Goal: Navigation & Orientation: Find specific page/section

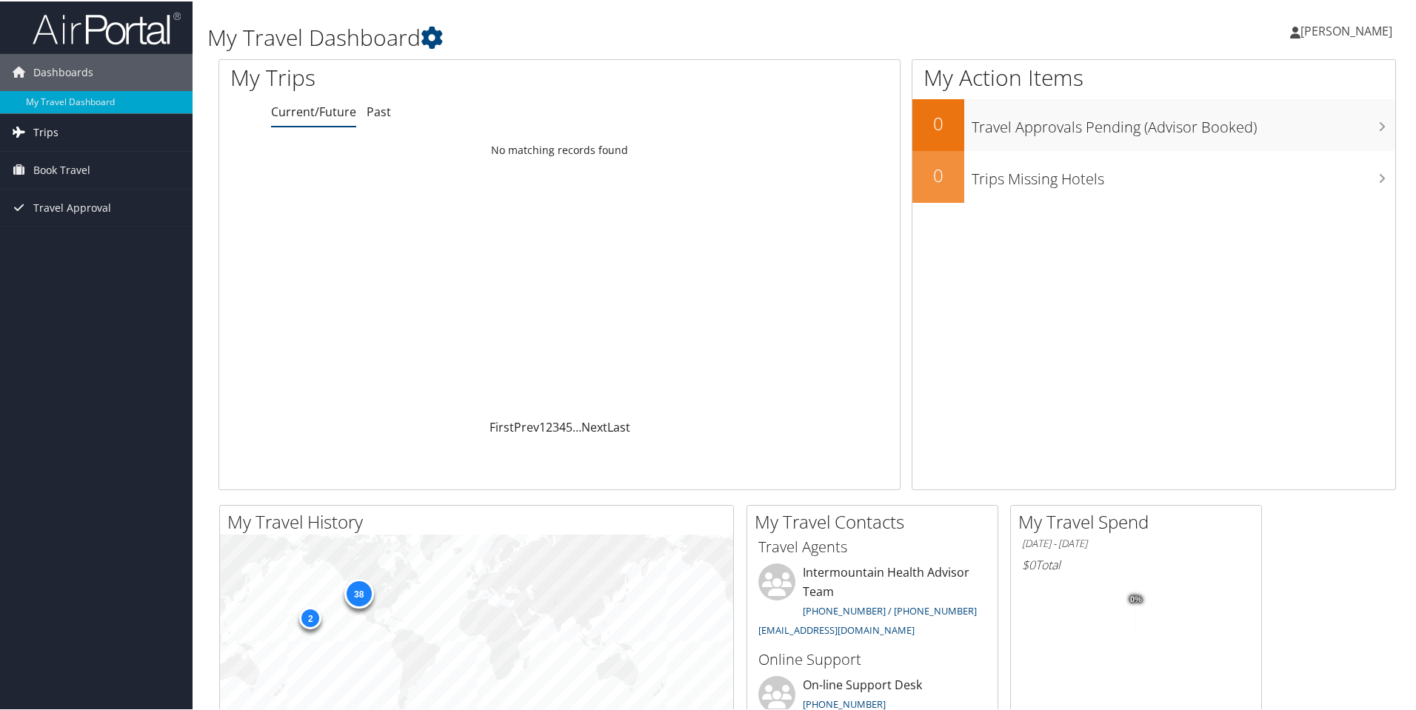
click at [81, 140] on link "Trips" at bounding box center [96, 131] width 192 height 37
click at [73, 164] on link "Current/Future Trips" at bounding box center [96, 161] width 192 height 22
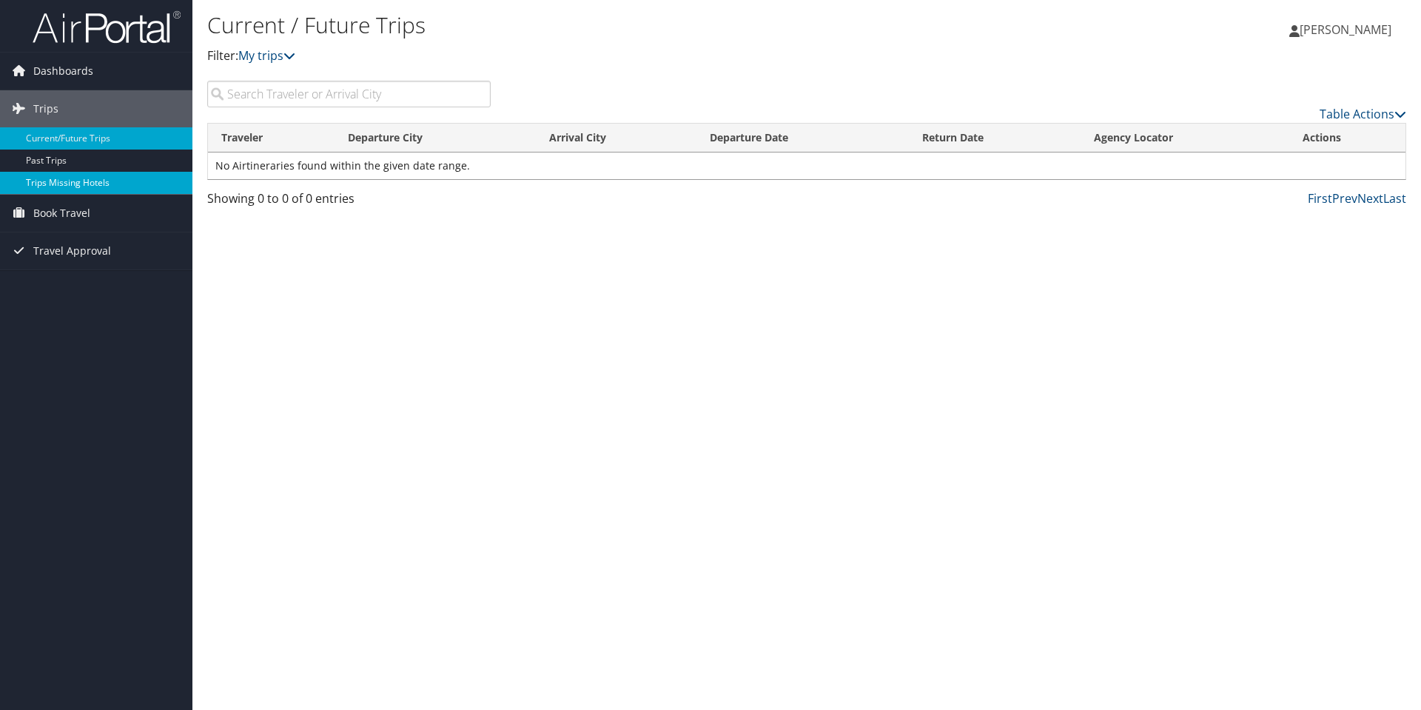
click at [110, 180] on link "Trips Missing Hotels" at bounding box center [96, 183] width 192 height 22
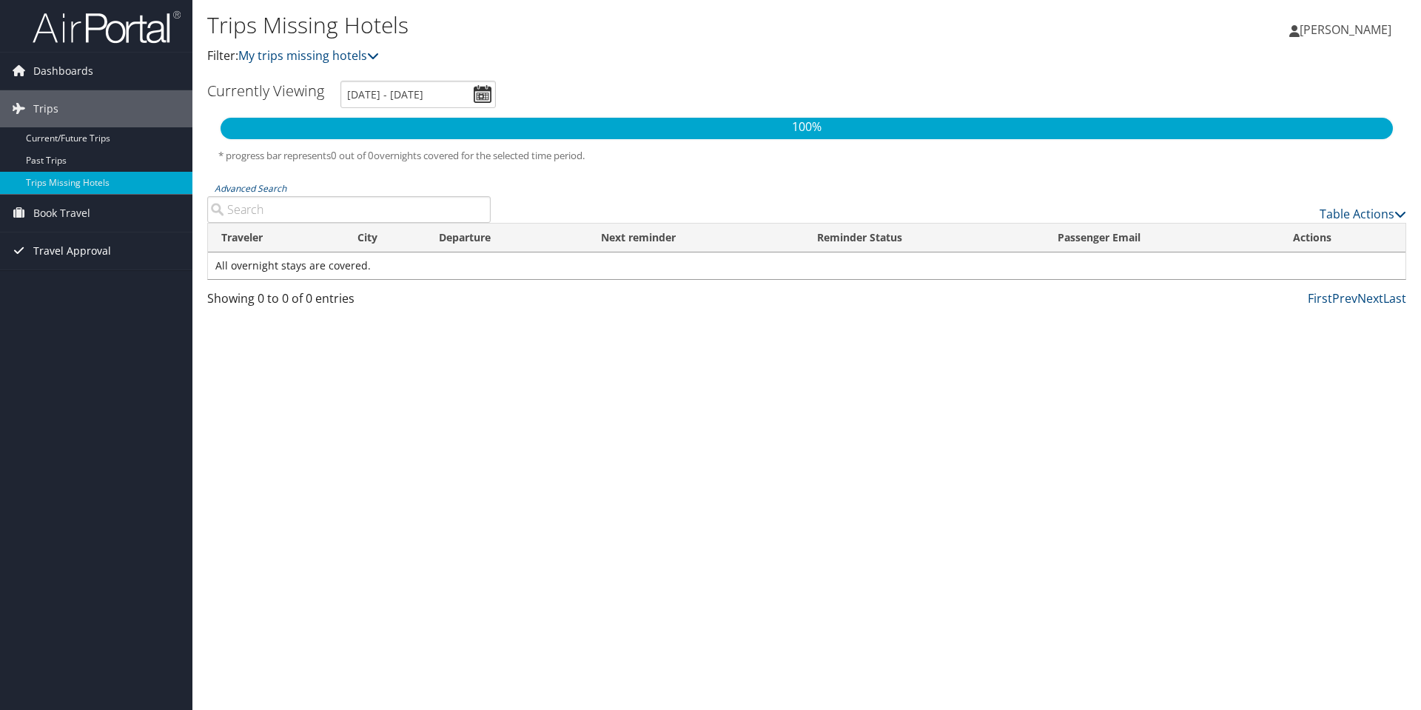
click at [93, 248] on span "Travel Approval" at bounding box center [72, 250] width 78 height 37
click at [115, 299] on link "Approved Trips" at bounding box center [96, 303] width 192 height 22
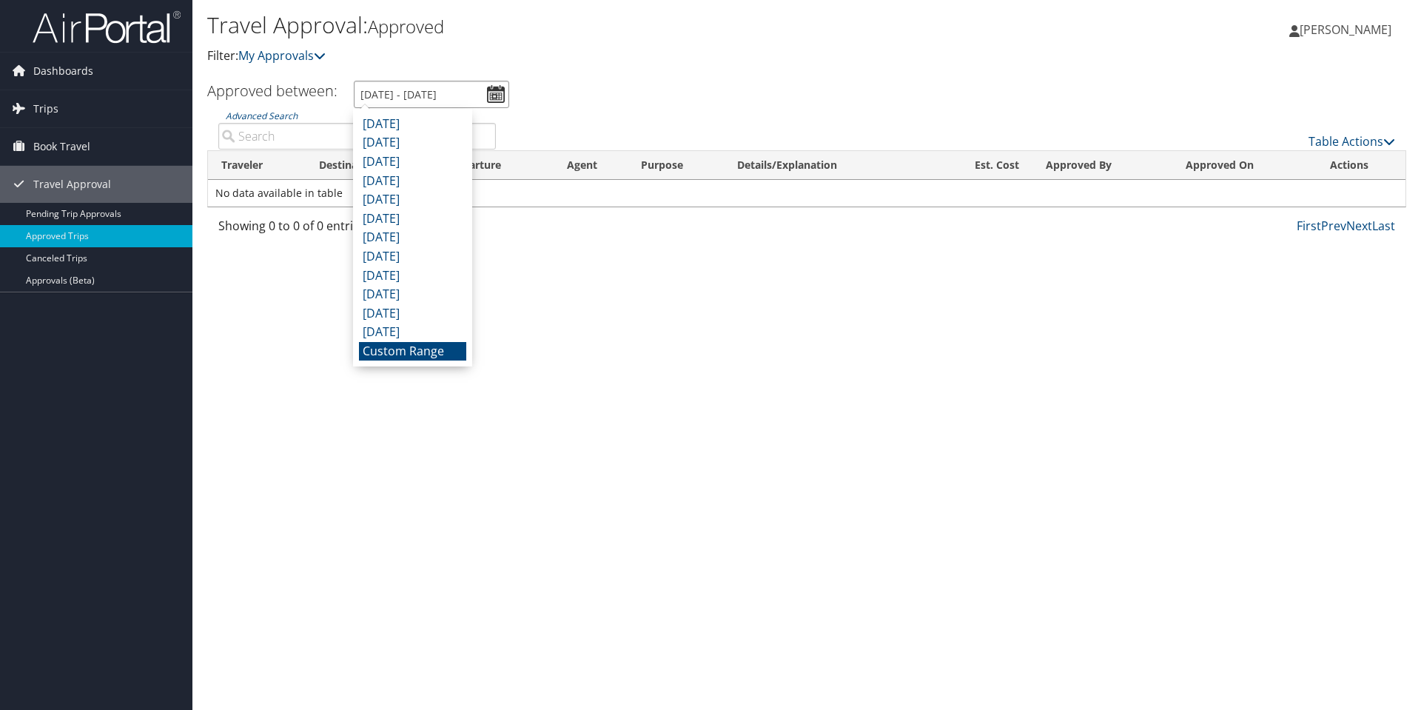
click at [491, 90] on input "[DATE] - [DATE]" at bounding box center [431, 94] width 155 height 27
click at [687, 57] on p "Filter: My Approvals" at bounding box center [607, 56] width 800 height 19
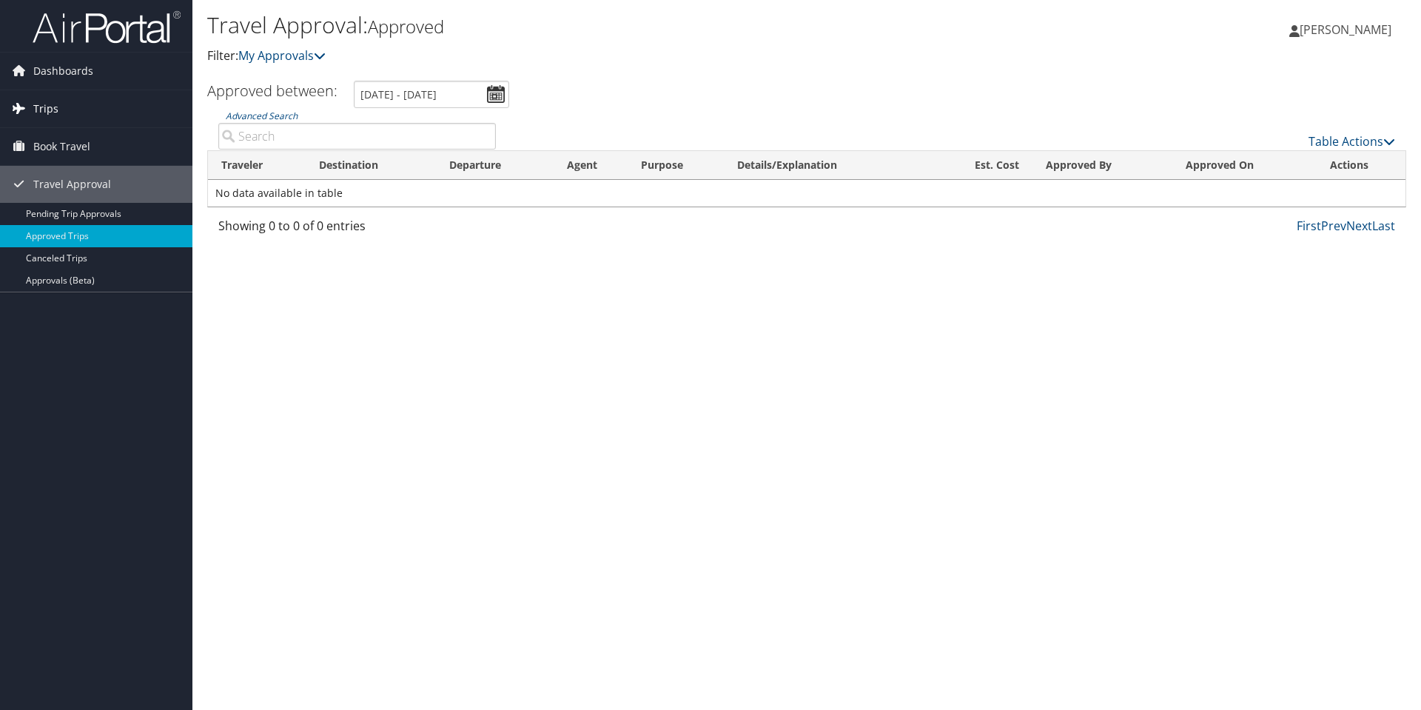
click at [81, 113] on link "Trips" at bounding box center [96, 108] width 192 height 37
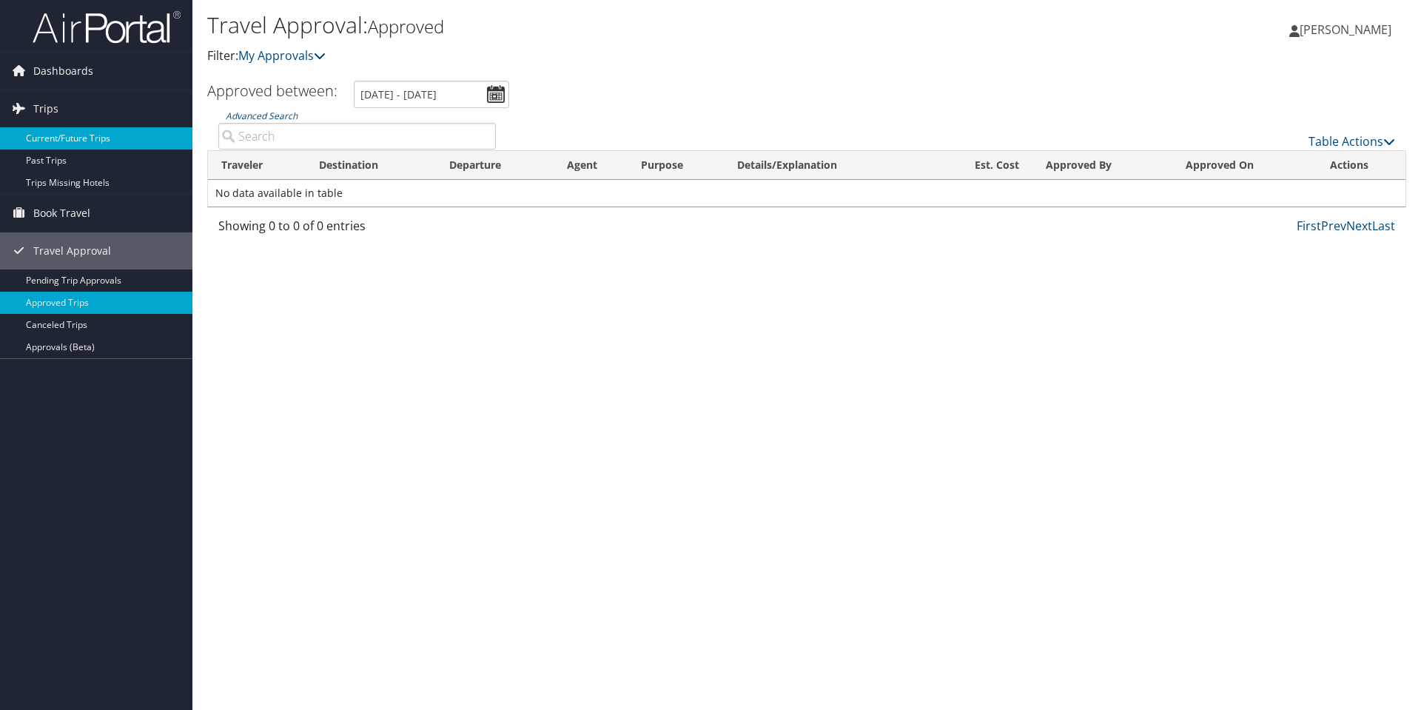
click at [93, 139] on link "Current/Future Trips" at bounding box center [96, 138] width 192 height 22
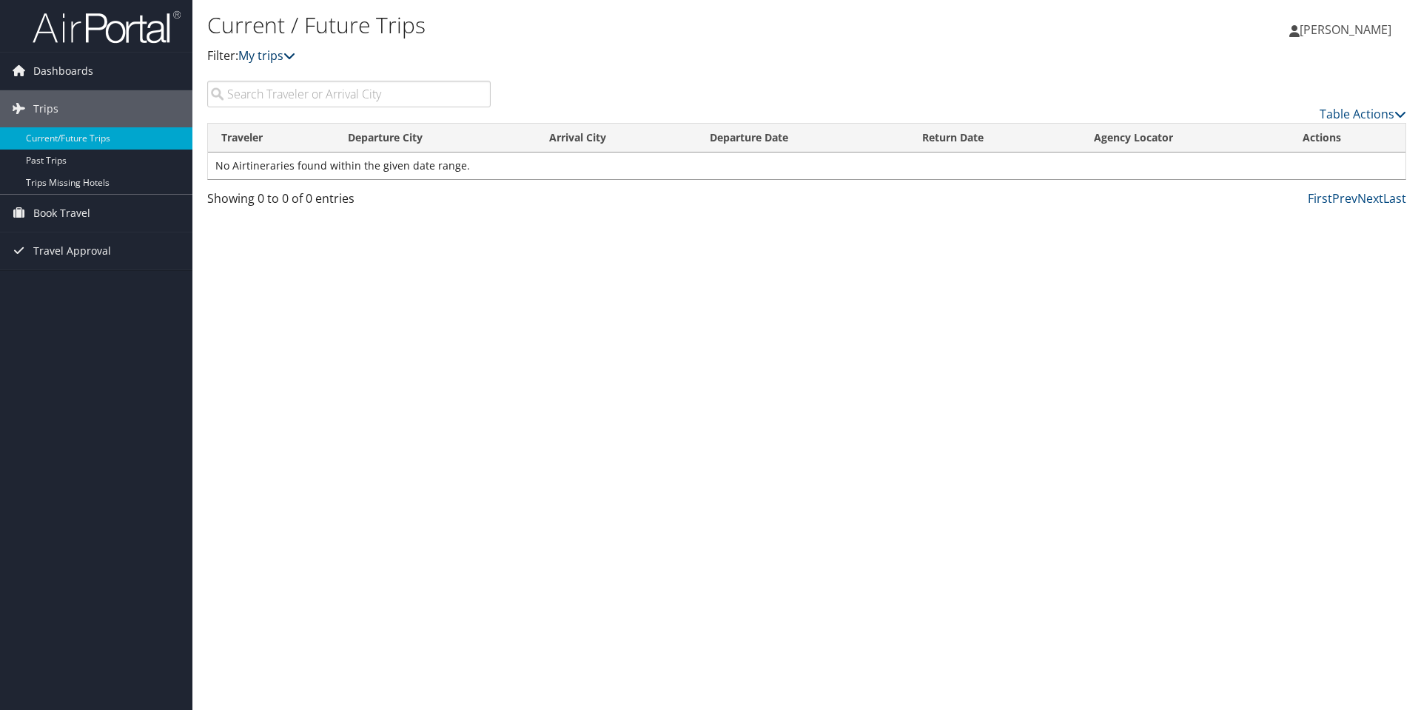
click at [277, 58] on link "My trips" at bounding box center [266, 55] width 57 height 16
click at [1368, 113] on link "Table Actions" at bounding box center [1363, 114] width 87 height 16
click at [957, 403] on div at bounding box center [710, 355] width 1421 height 710
click at [61, 161] on link "Past Trips" at bounding box center [96, 161] width 192 height 22
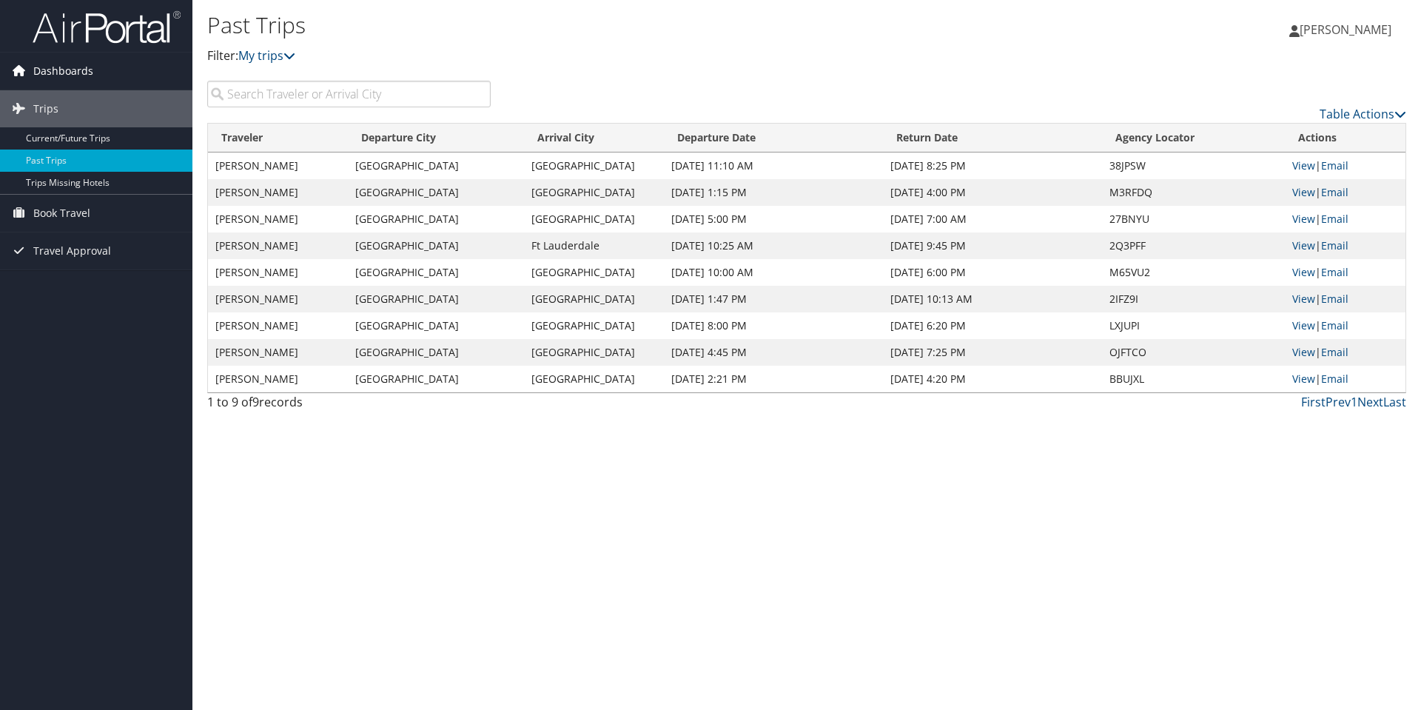
click at [63, 76] on span "Dashboards" at bounding box center [63, 71] width 60 height 37
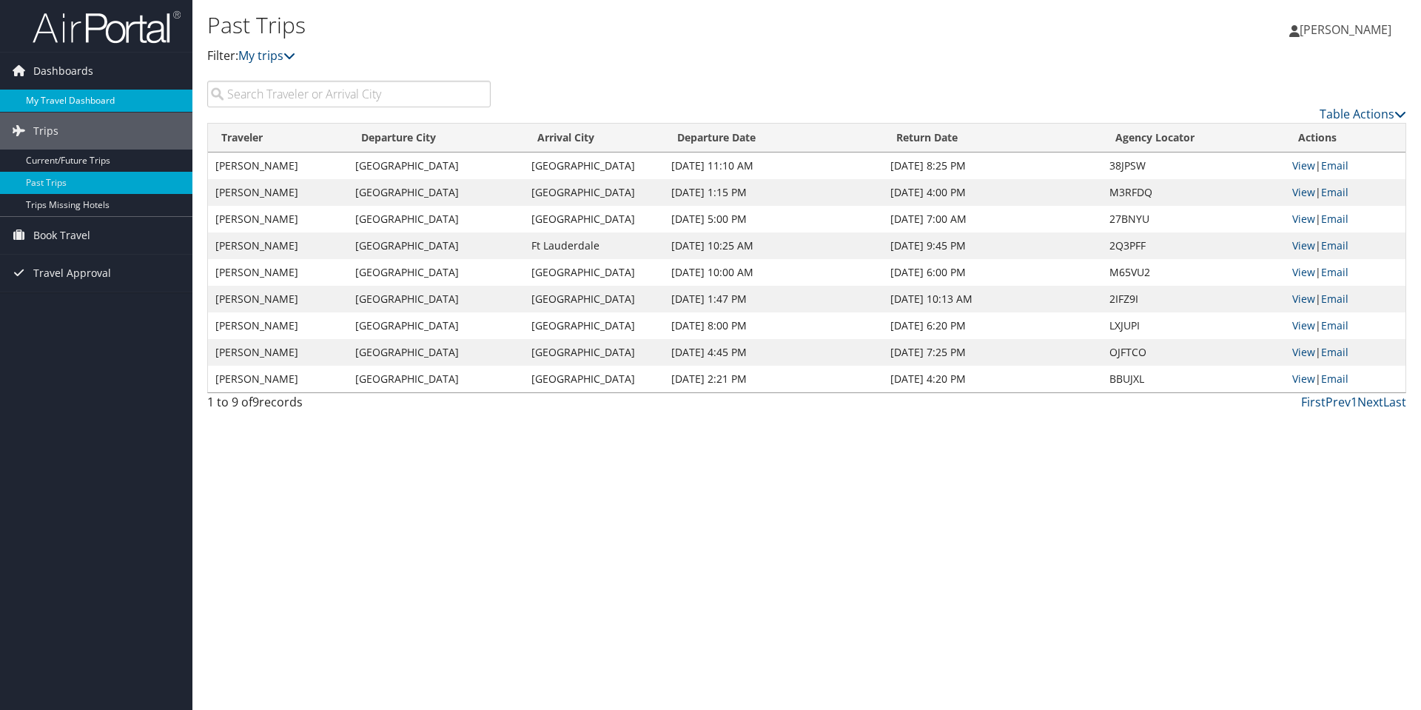
click at [64, 103] on link "My Travel Dashboard" at bounding box center [96, 101] width 192 height 22
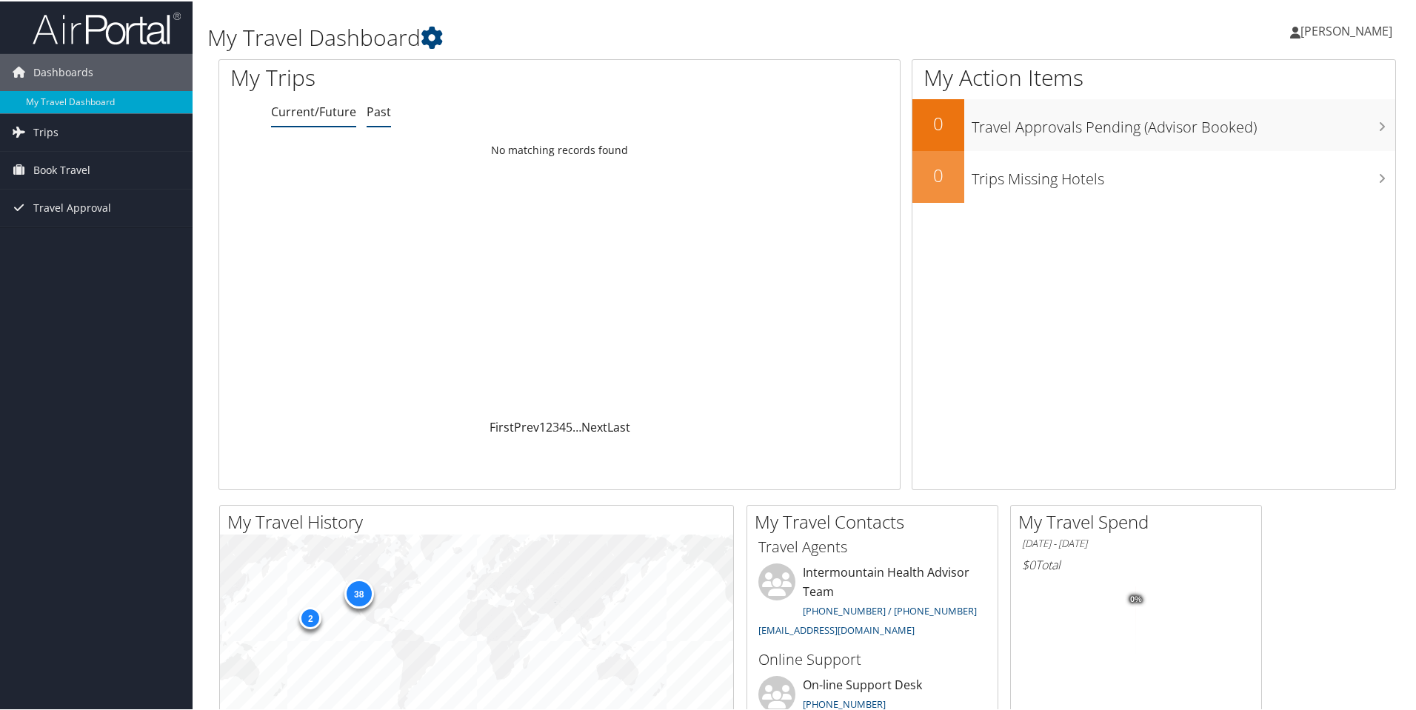
click at [369, 118] on link "Past" at bounding box center [378, 110] width 24 height 16
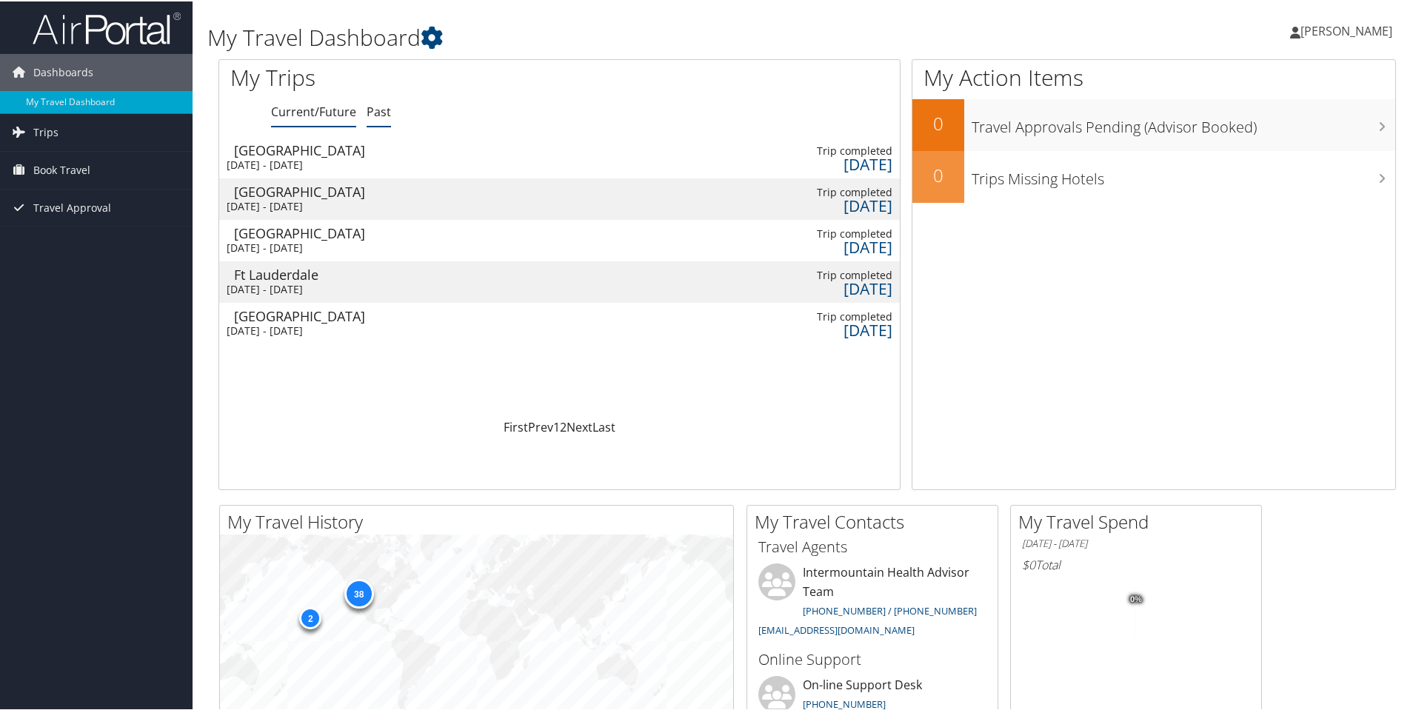
click at [332, 113] on link "Current/Future" at bounding box center [313, 110] width 85 height 16
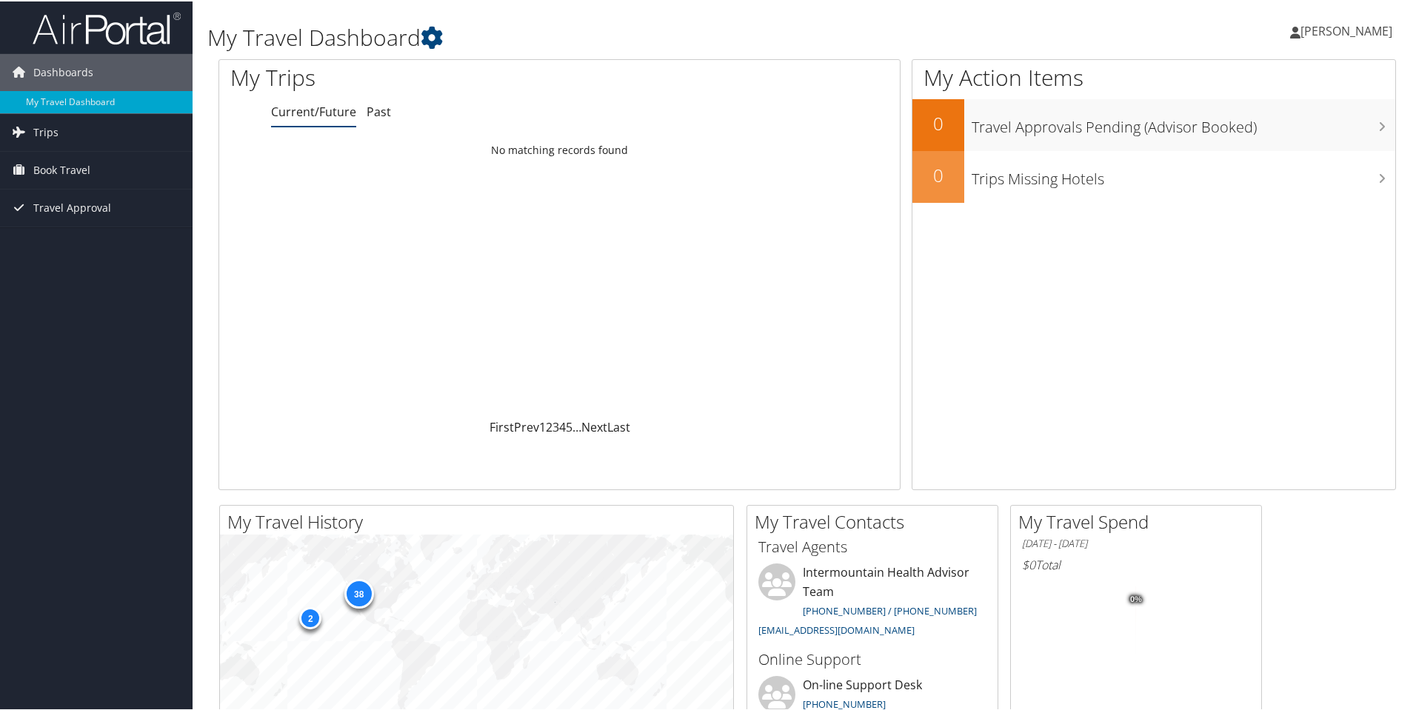
click at [1341, 36] on span "[PERSON_NAME]" at bounding box center [1346, 29] width 92 height 16
click at [72, 141] on link "Trips" at bounding box center [96, 131] width 192 height 37
click at [80, 248] on span "Book Travel" at bounding box center [61, 235] width 57 height 37
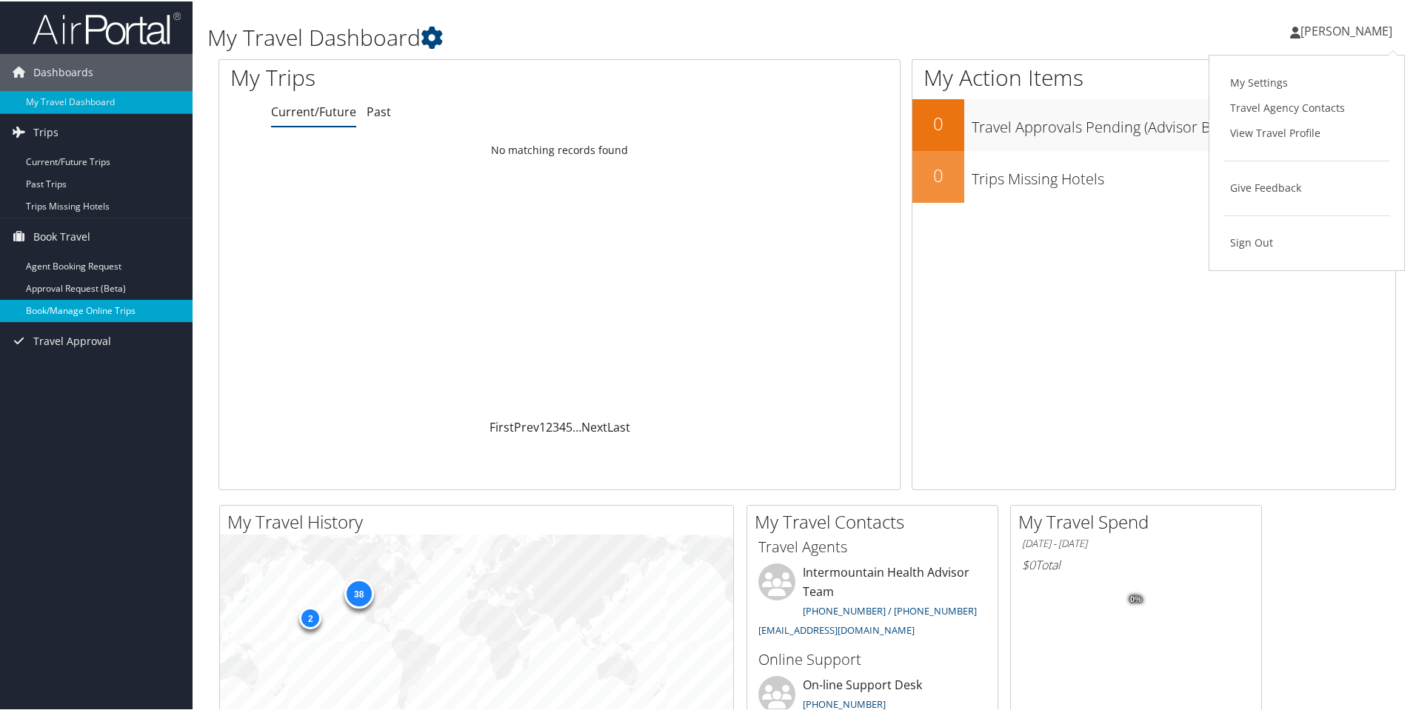
click at [135, 307] on link "Book/Manage Online Trips" at bounding box center [96, 309] width 192 height 22
